Goal: Task Accomplishment & Management: Use online tool/utility

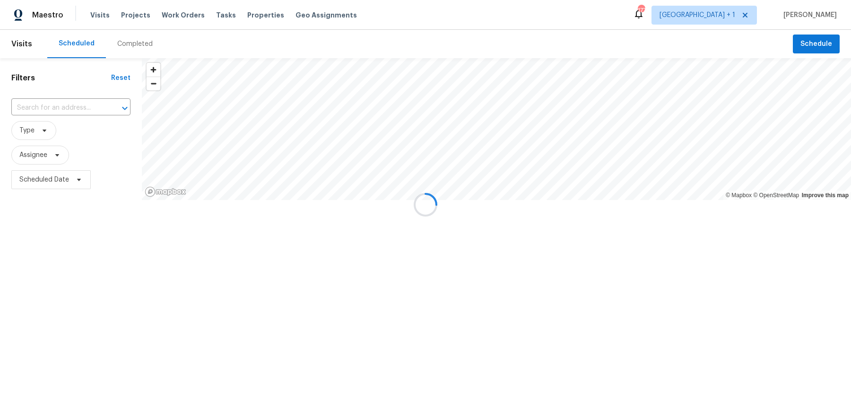
click at [730, 17] on div at bounding box center [425, 204] width 851 height 409
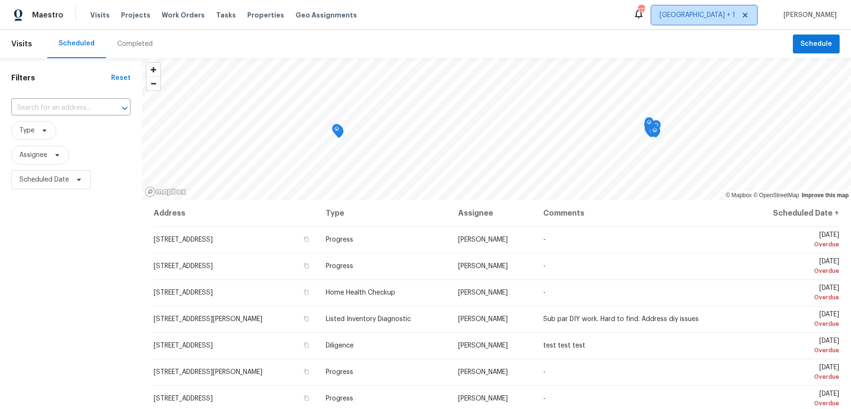
click at [732, 16] on span "[GEOGRAPHIC_DATA] + 1" at bounding box center [697, 14] width 76 height 9
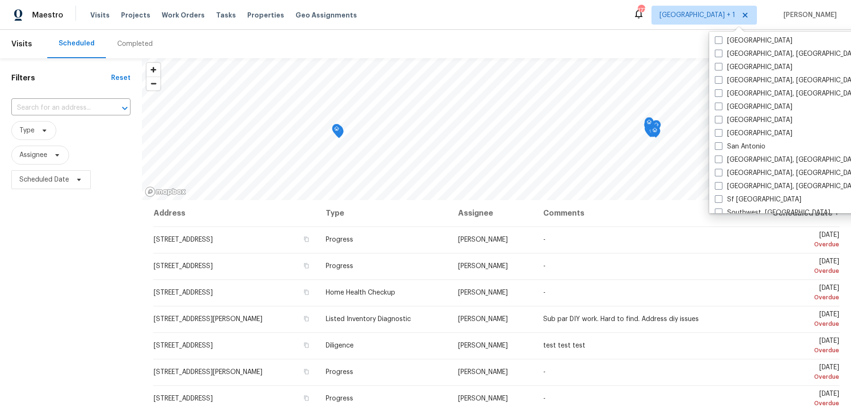
scroll to position [565, 0]
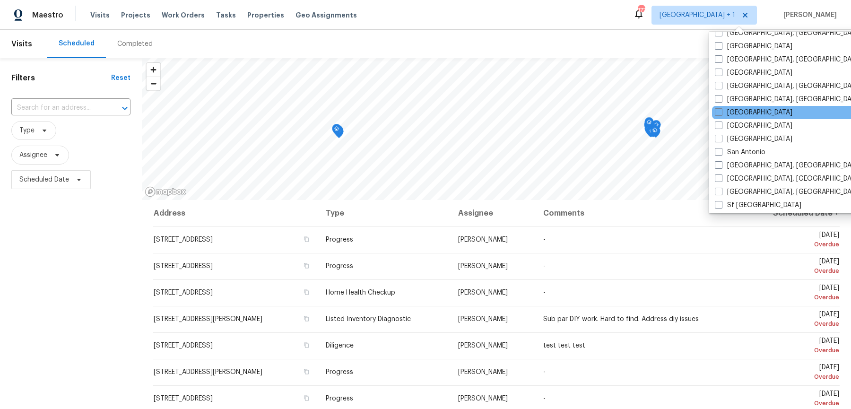
click at [719, 106] on div "[GEOGRAPHIC_DATA]" at bounding box center [807, 112] width 190 height 13
click at [719, 108] on span at bounding box center [719, 112] width 8 height 8
click at [719, 108] on input "[GEOGRAPHIC_DATA]" at bounding box center [718, 111] width 6 height 6
checkbox input "true"
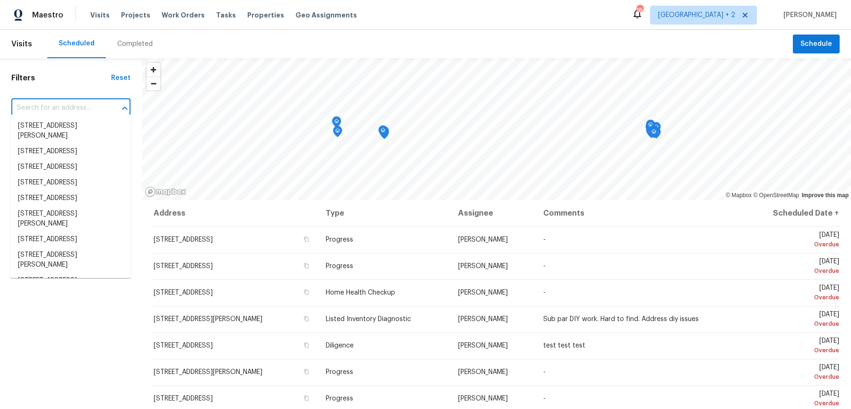
click at [90, 103] on input "text" at bounding box center [57, 108] width 93 height 15
paste input "[STREET_ADDRESS]"
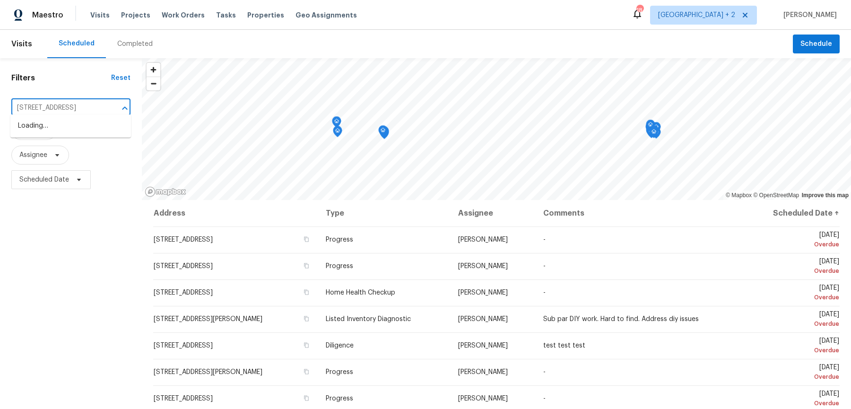
type input "[STREET_ADDRESS]"
click at [82, 130] on li "[STREET_ADDRESS]" at bounding box center [70, 126] width 121 height 16
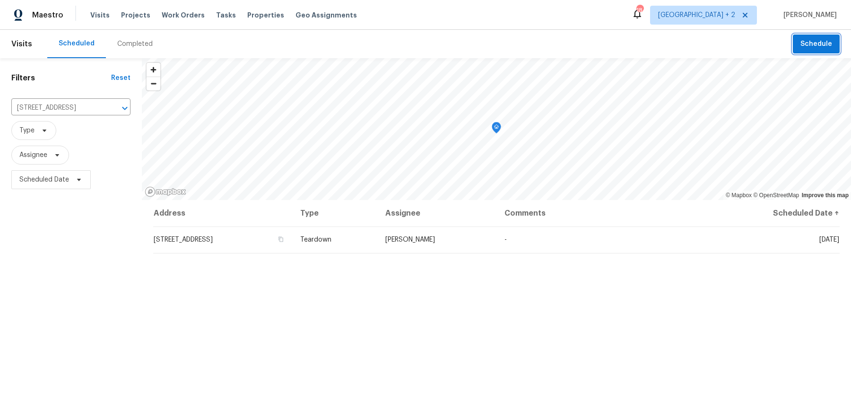
click at [813, 46] on span "Schedule" at bounding box center [816, 44] width 32 height 12
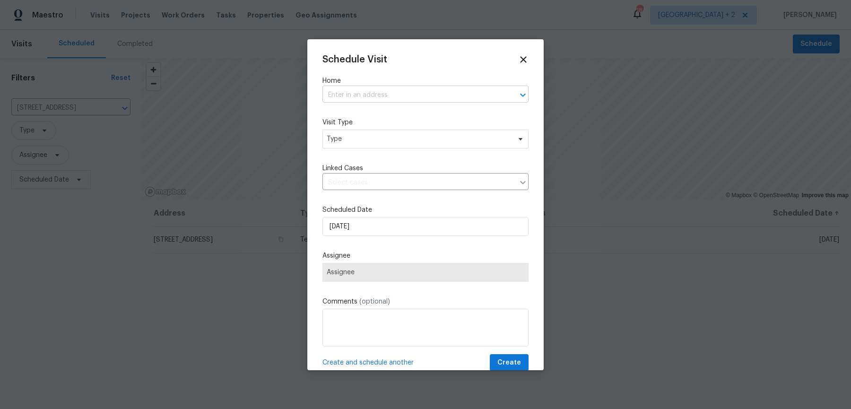
click at [394, 94] on input "text" at bounding box center [412, 95] width 180 height 15
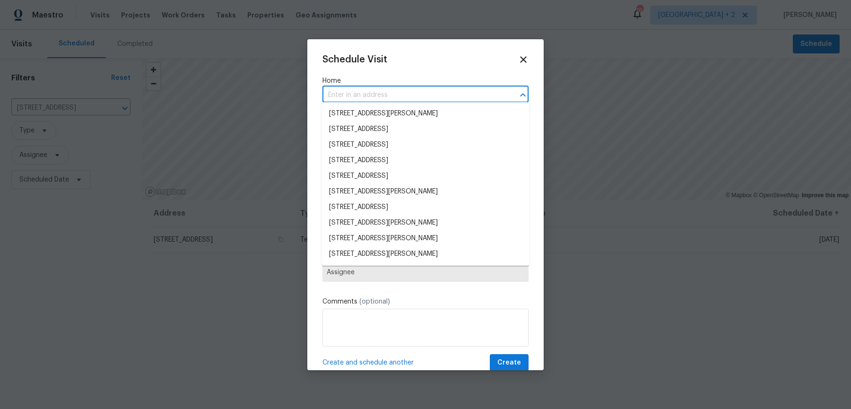
paste input "[STREET_ADDRESS]"
type input "[STREET_ADDRESS]"
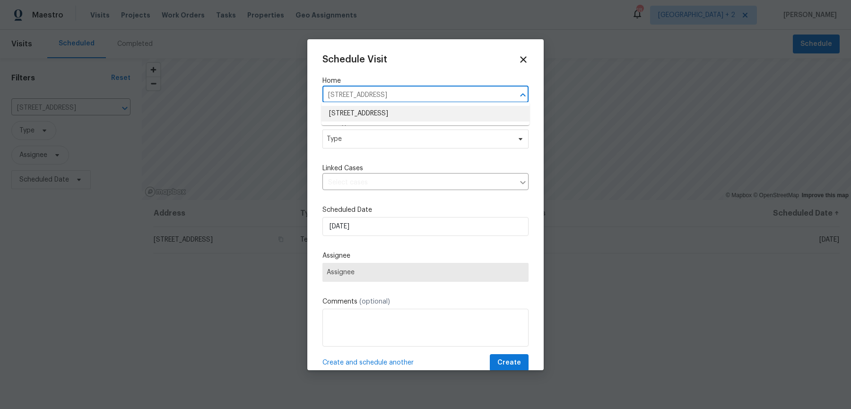
click at [395, 110] on li "[STREET_ADDRESS]" at bounding box center [425, 114] width 208 height 16
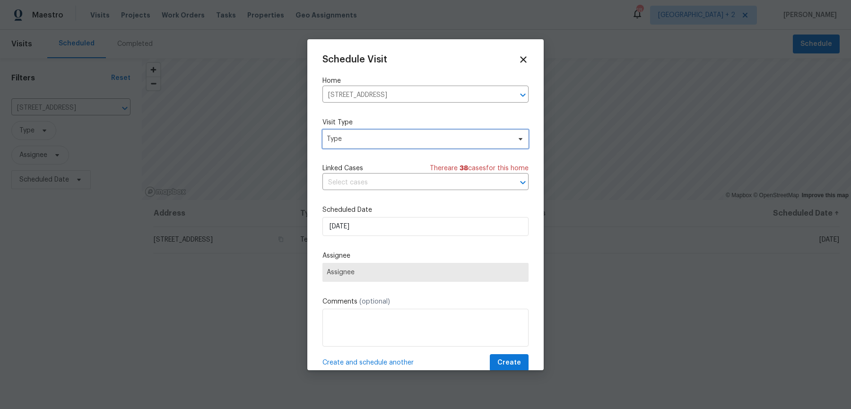
click at [370, 134] on span "Type" at bounding box center [419, 138] width 184 height 9
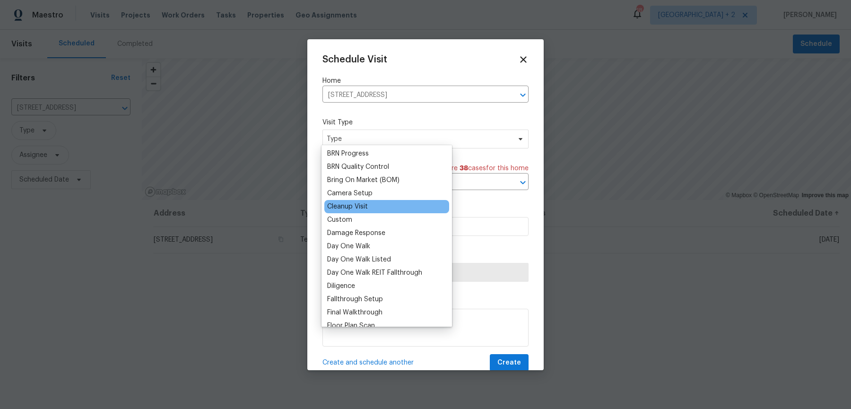
scroll to position [81, 0]
click at [357, 212] on div "Custom" at bounding box center [386, 217] width 125 height 13
click at [341, 213] on div "Custom" at bounding box center [339, 217] width 25 height 9
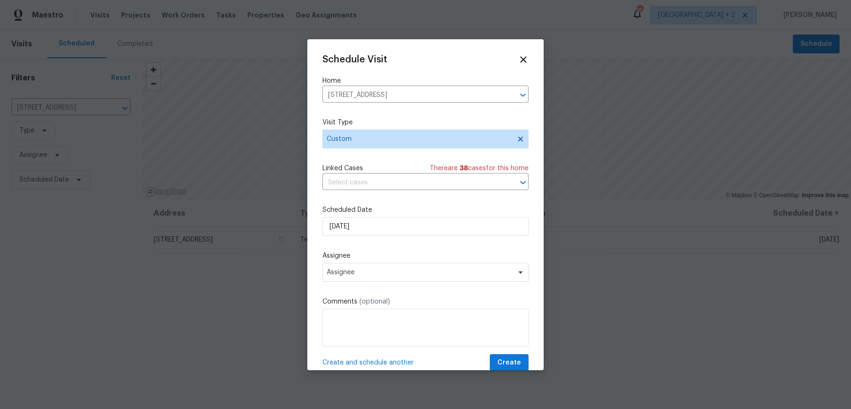
click at [469, 287] on div "Schedule Visit Home [STREET_ADDRESS] ​ Visit Type Custom Linked Cases There are…" at bounding box center [425, 212] width 206 height 317
click at [469, 272] on span "Assignee" at bounding box center [425, 272] width 206 height 19
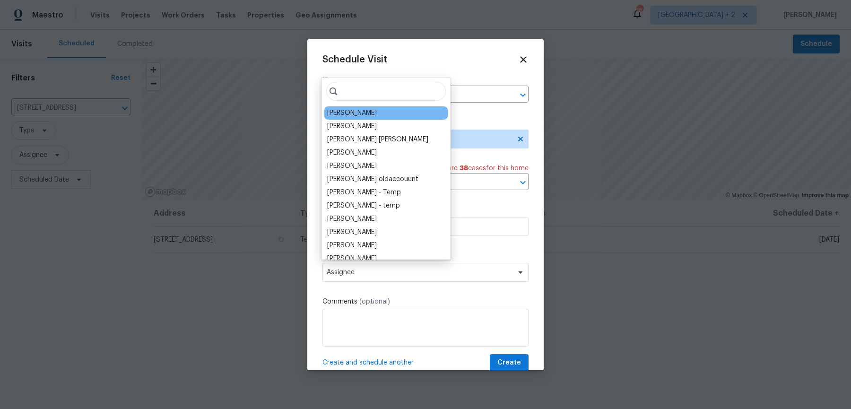
click at [365, 110] on div "[PERSON_NAME]" at bounding box center [385, 112] width 123 height 13
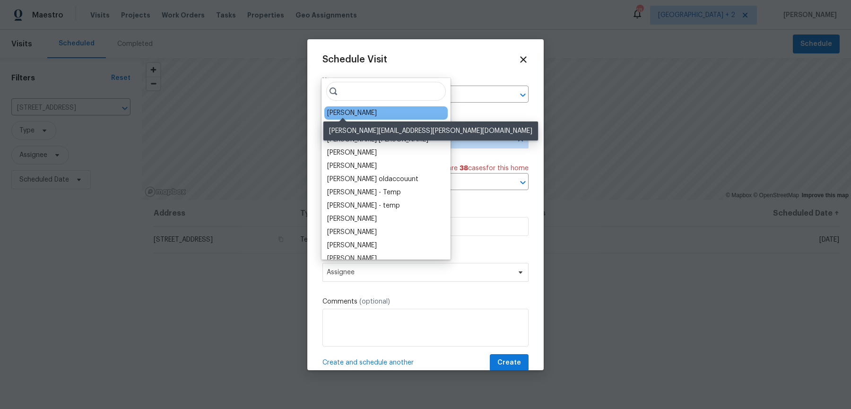
click at [354, 110] on div "[PERSON_NAME]" at bounding box center [352, 112] width 50 height 9
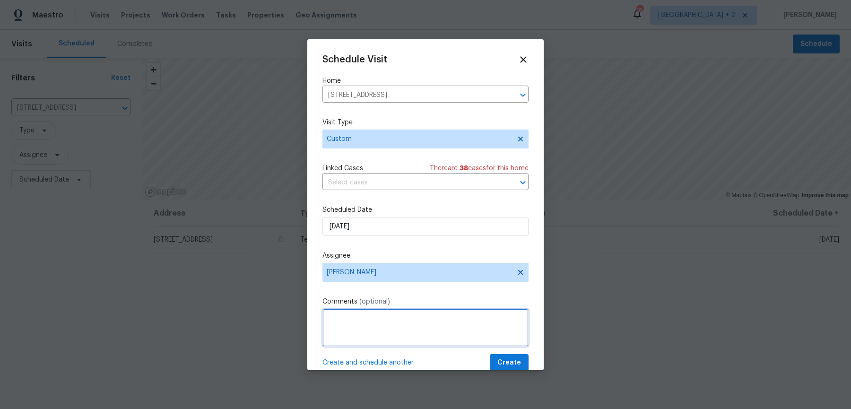
click at [399, 309] on textarea at bounding box center [425, 328] width 206 height 38
type textarea "s"
type textarea "E"
paste textarea "Upon further inspection, it was found that there are multiple [MEDICAL_DATA] of…"
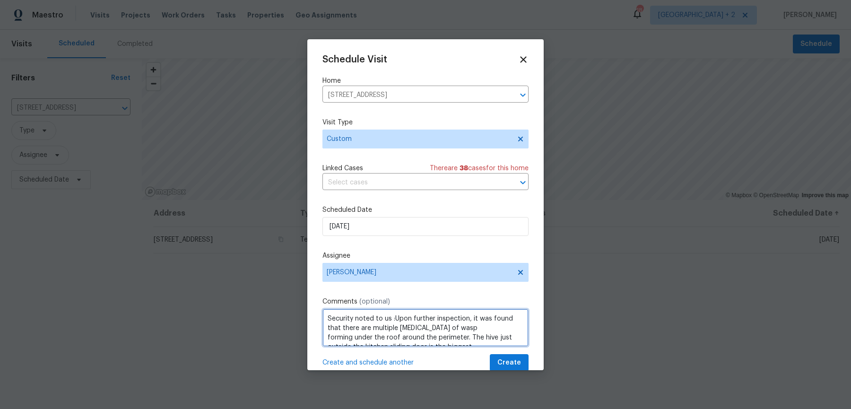
scroll to position [51, 0]
click at [431, 331] on textarea "Security noted to us :Upon further inspection, it was found that there are mult…" at bounding box center [425, 328] width 206 height 38
click at [465, 331] on textarea "Security noted to us :Upon further inspection, it was found that there are mult…" at bounding box center [425, 328] width 206 height 38
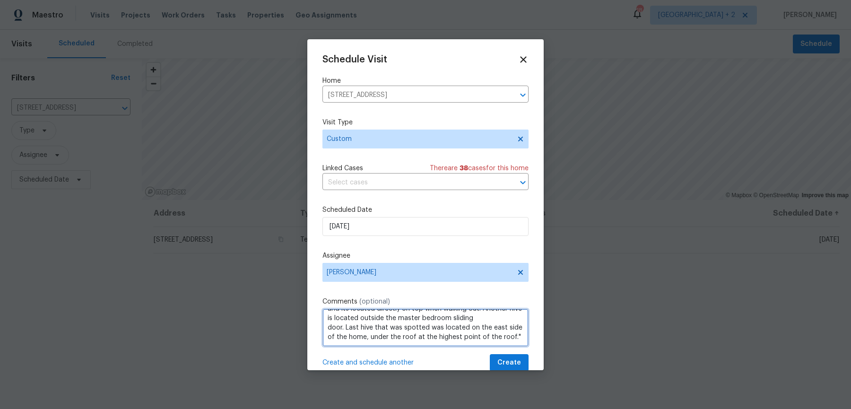
click at [474, 310] on textarea "Security noted to us :Upon further inspection, it was found that there are mult…" at bounding box center [425, 328] width 206 height 38
click at [433, 313] on textarea "Security noted to us :Upon further inspection, it was found that there are mult…" at bounding box center [425, 328] width 206 height 38
click at [392, 309] on textarea "Security noted to us :Upon further inspection, it was found that there are mult…" at bounding box center [425, 328] width 206 height 38
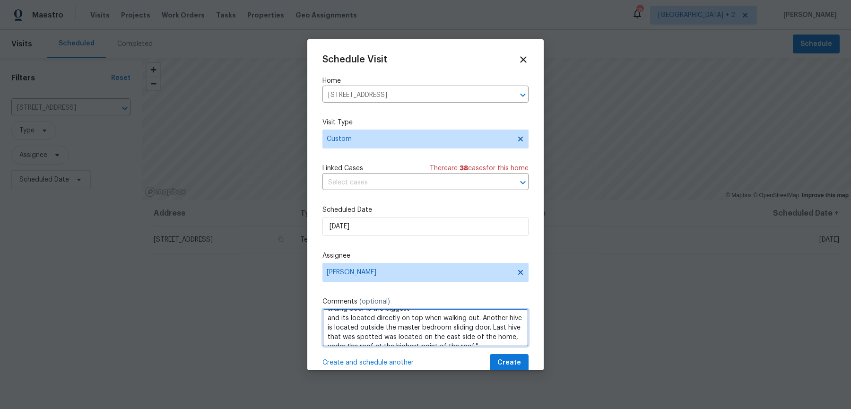
scroll to position [26, 0]
click at [405, 316] on textarea "Security noted: Upon further inspection, it was found that there are multiple […" at bounding box center [425, 328] width 206 height 38
type textarea "Security noted: Upon further inspection, it was found that there are multiple […"
click at [525, 354] on button "Create" at bounding box center [509, 362] width 39 height 17
